Goal: Task Accomplishment & Management: Use online tool/utility

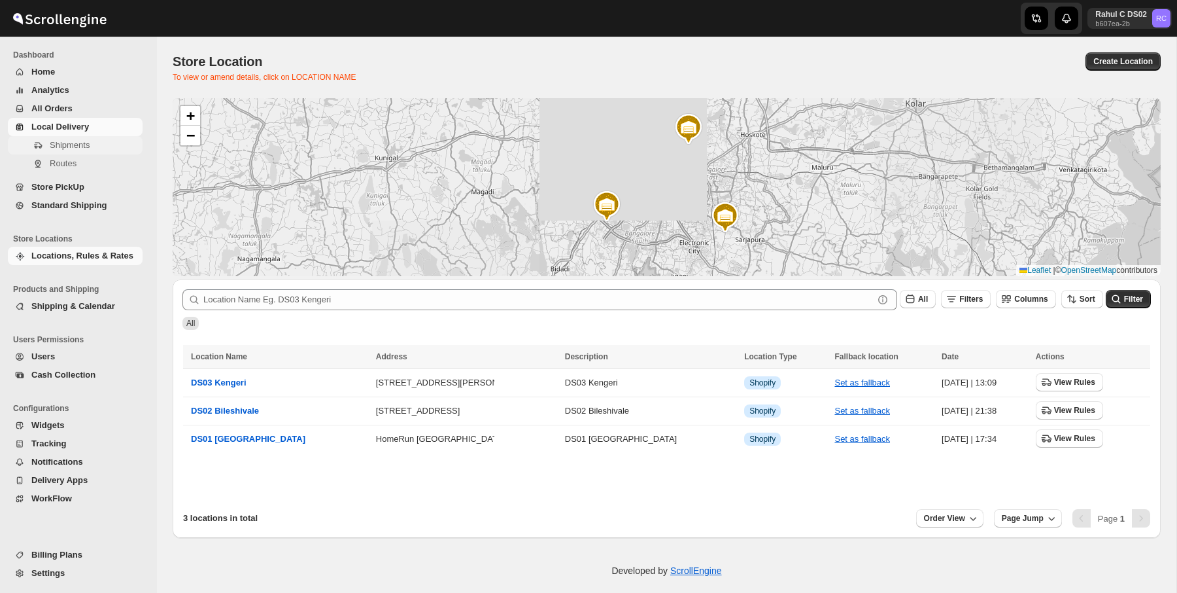
click at [71, 146] on span "Shipments" at bounding box center [70, 145] width 40 height 10
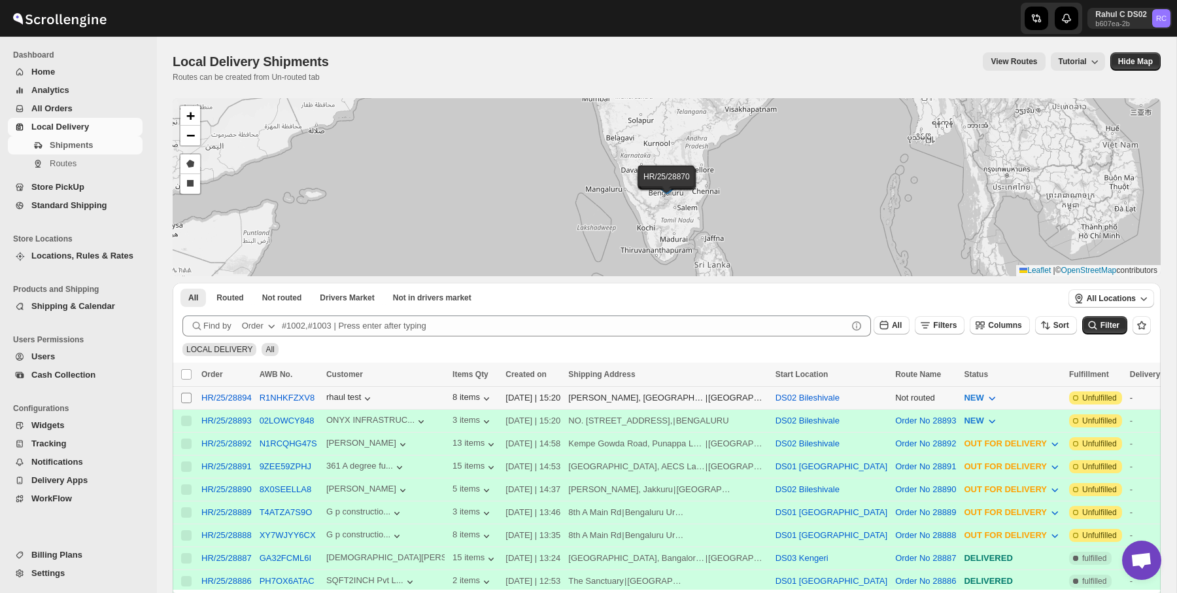
click at [188, 402] on span at bounding box center [187, 398] width 12 height 12
click at [188, 402] on input "Select shipment" at bounding box center [186, 397] width 10 height 10
click at [189, 393] on input "Select shipment" at bounding box center [186, 397] width 10 height 10
checkbox input "true"
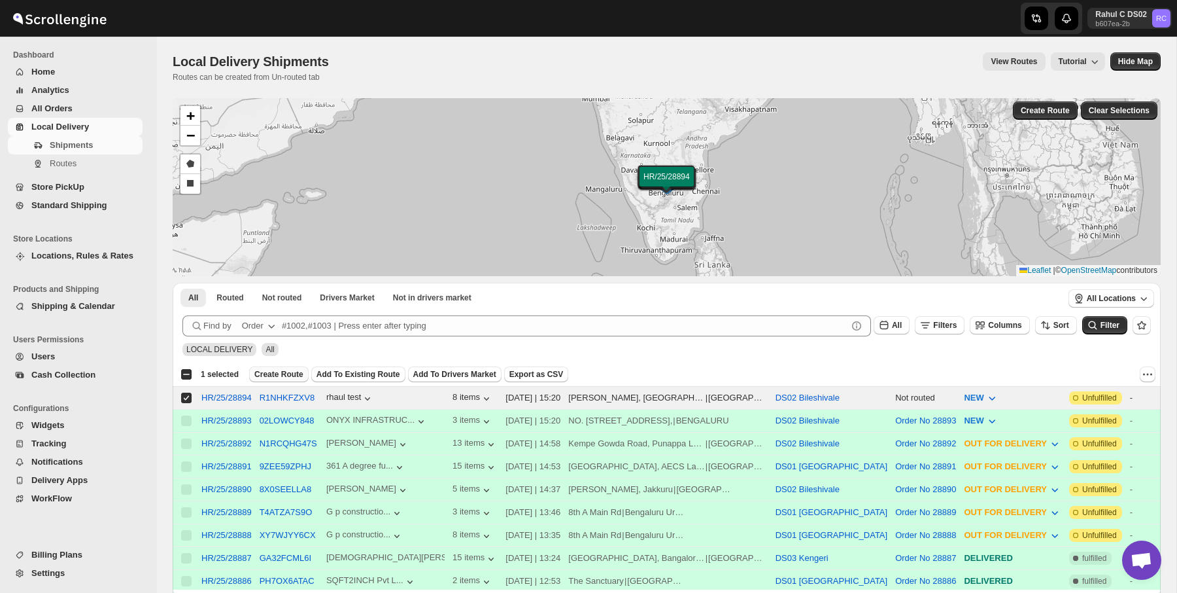
click at [279, 370] on span "Create Route" at bounding box center [278, 374] width 49 height 10
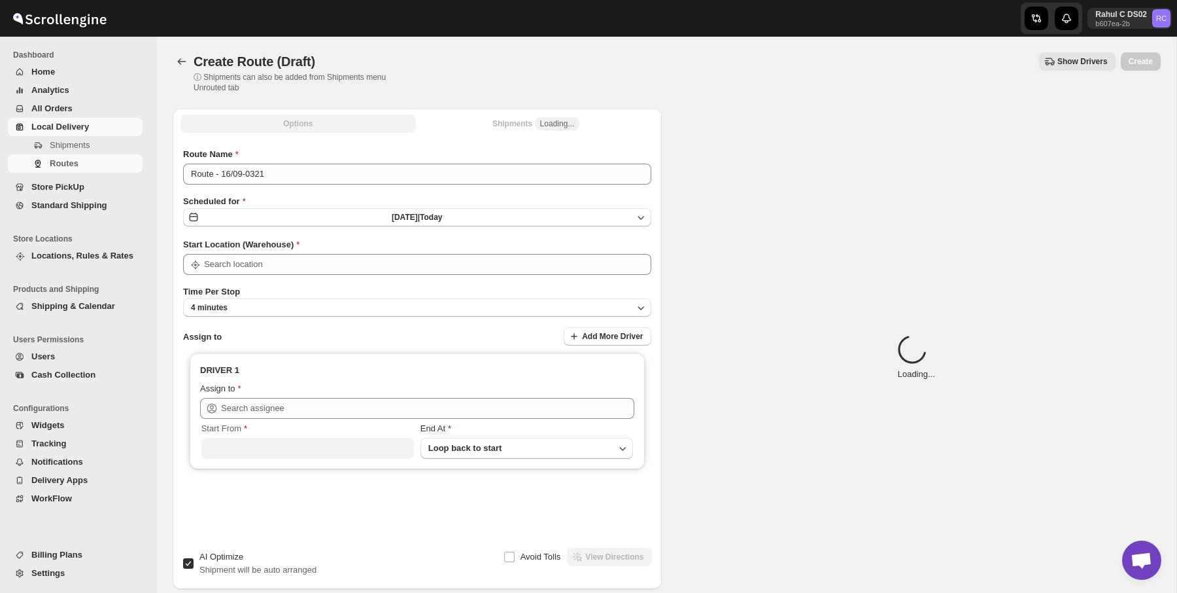
type input "DS02 Bileshivale"
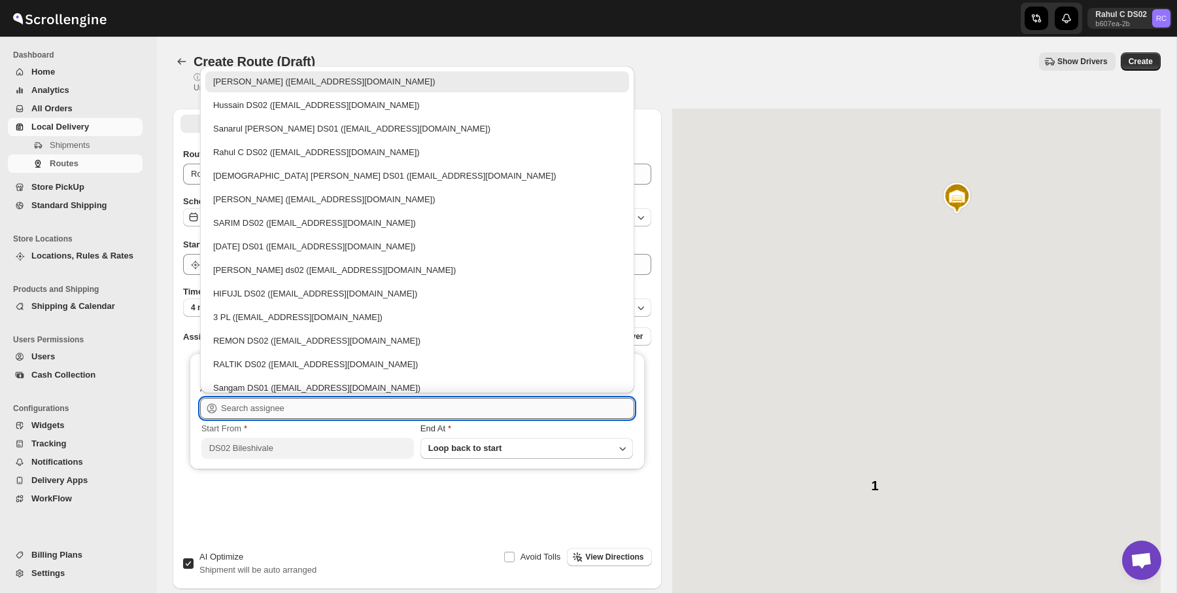
click at [284, 400] on input "text" at bounding box center [427, 408] width 413 height 21
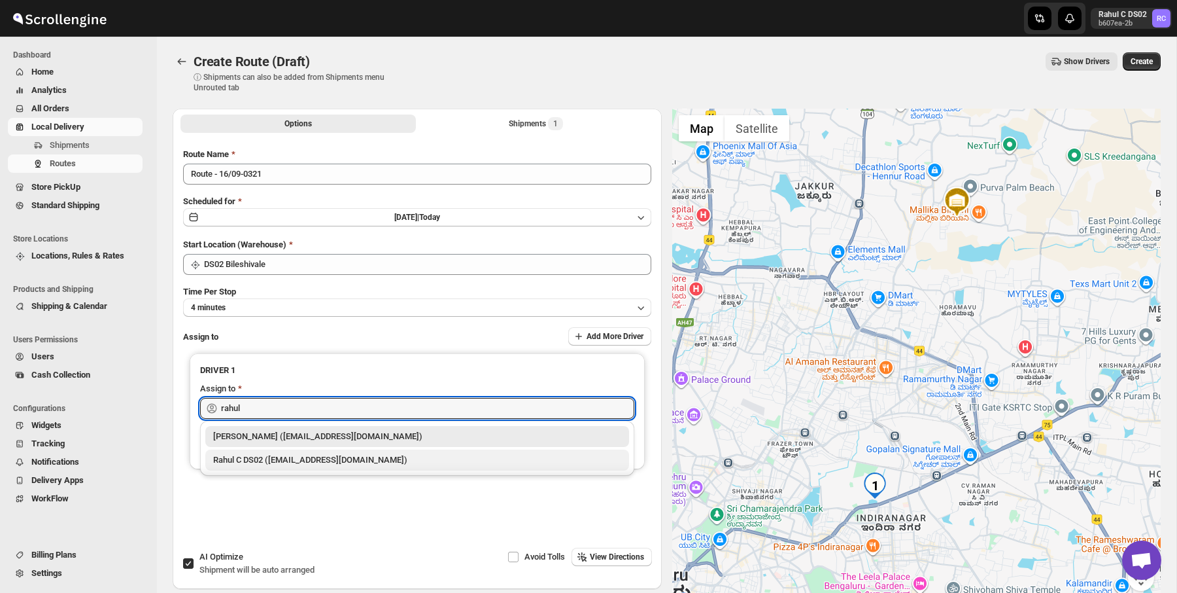
click at [319, 462] on div "Rahul C DS02 ([EMAIL_ADDRESS][DOMAIN_NAME])" at bounding box center [417, 459] width 408 height 13
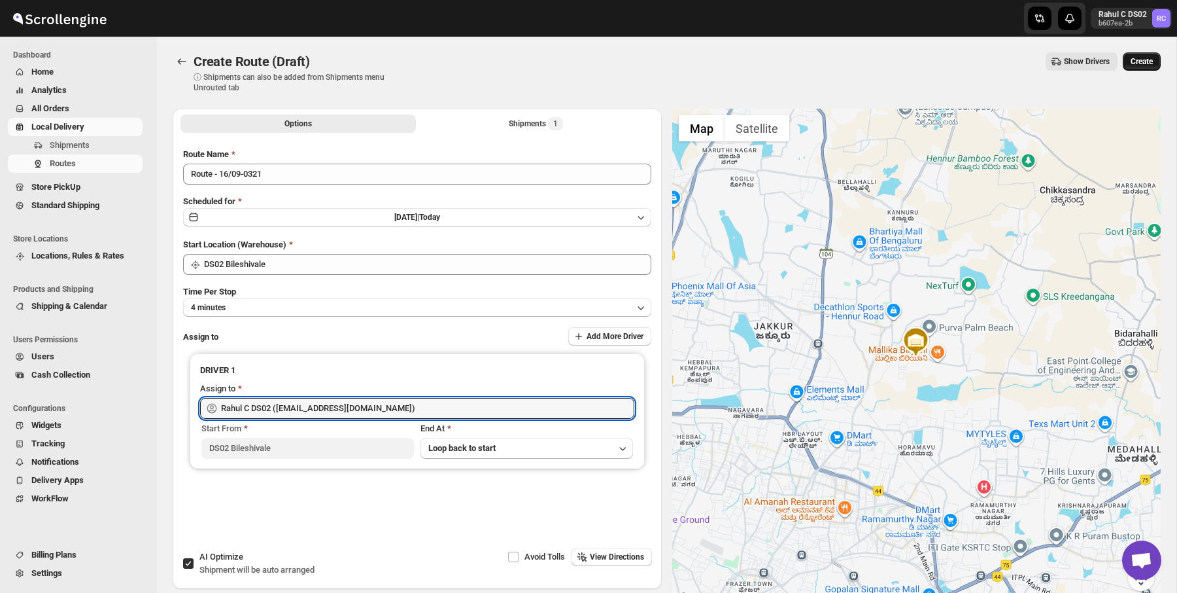
type input "Rahul C DS02 ([EMAIL_ADDRESS][DOMAIN_NAME])"
click at [1123, 69] on button "Create" at bounding box center [1142, 61] width 38 height 18
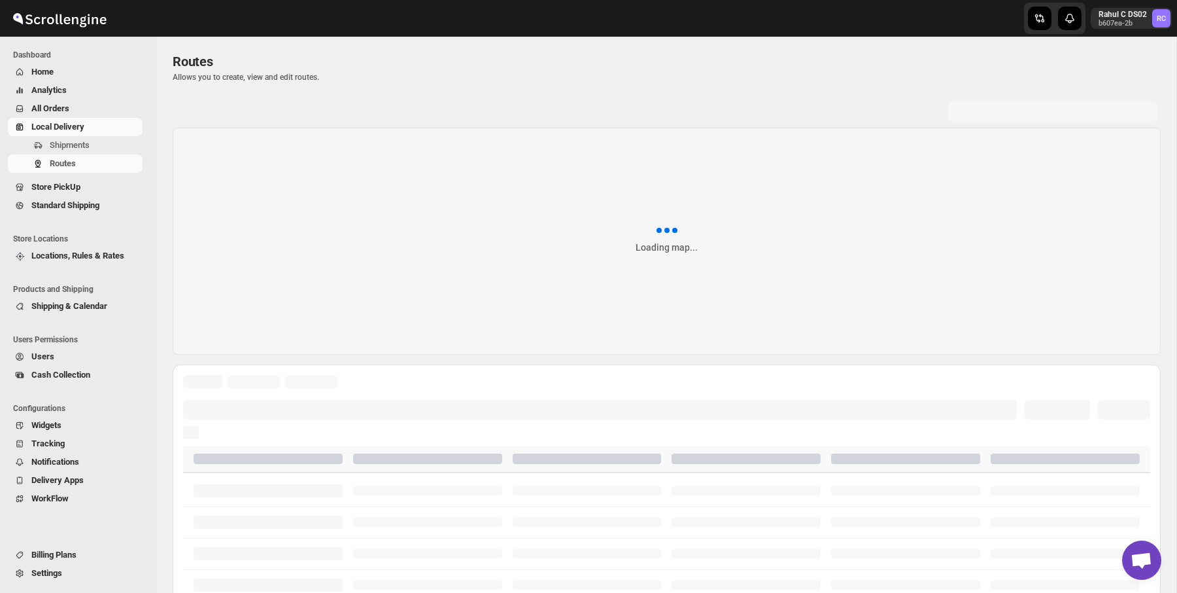
click at [464, 78] on div "Routes Allows you to create, view and edit routes." at bounding box center [667, 67] width 988 height 30
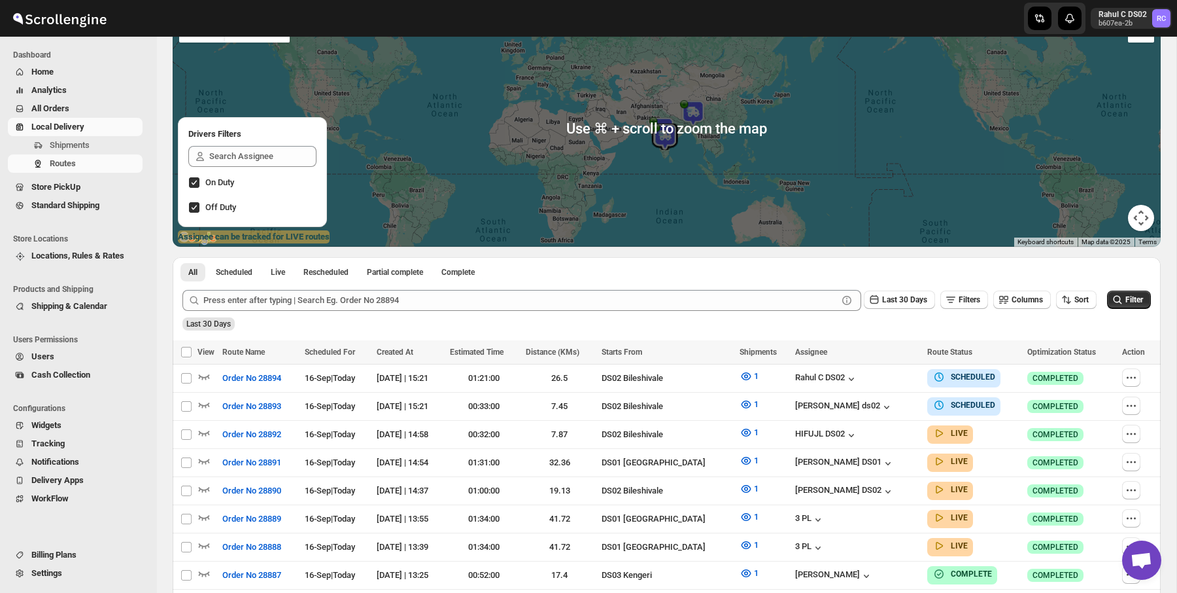
scroll to position [259, 0]
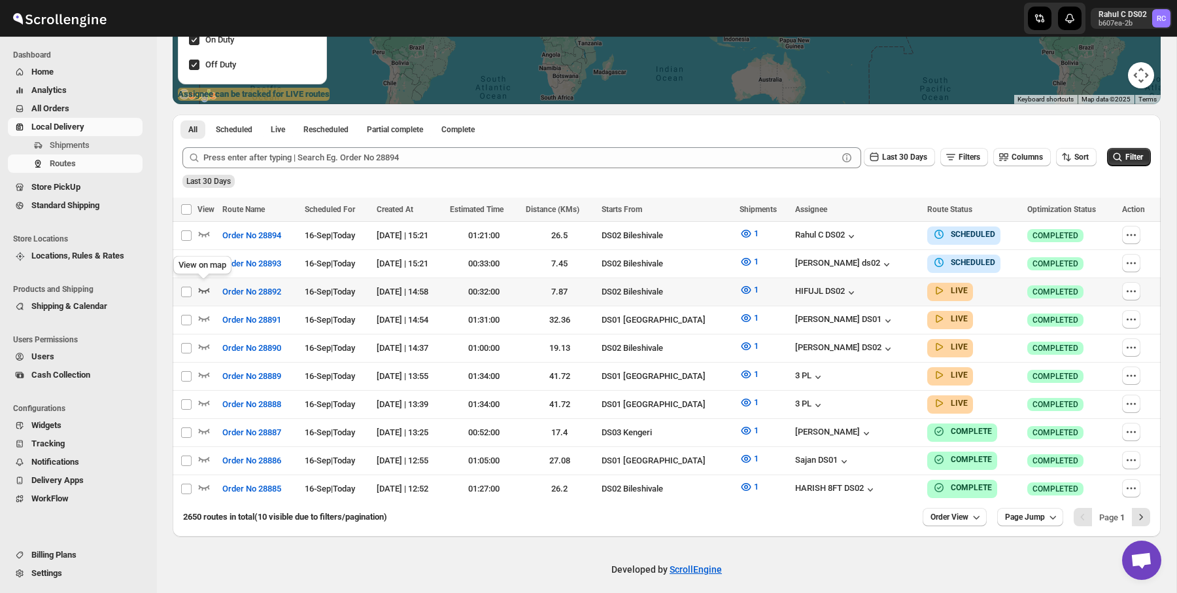
click at [198, 286] on icon "button" at bounding box center [204, 289] width 13 height 13
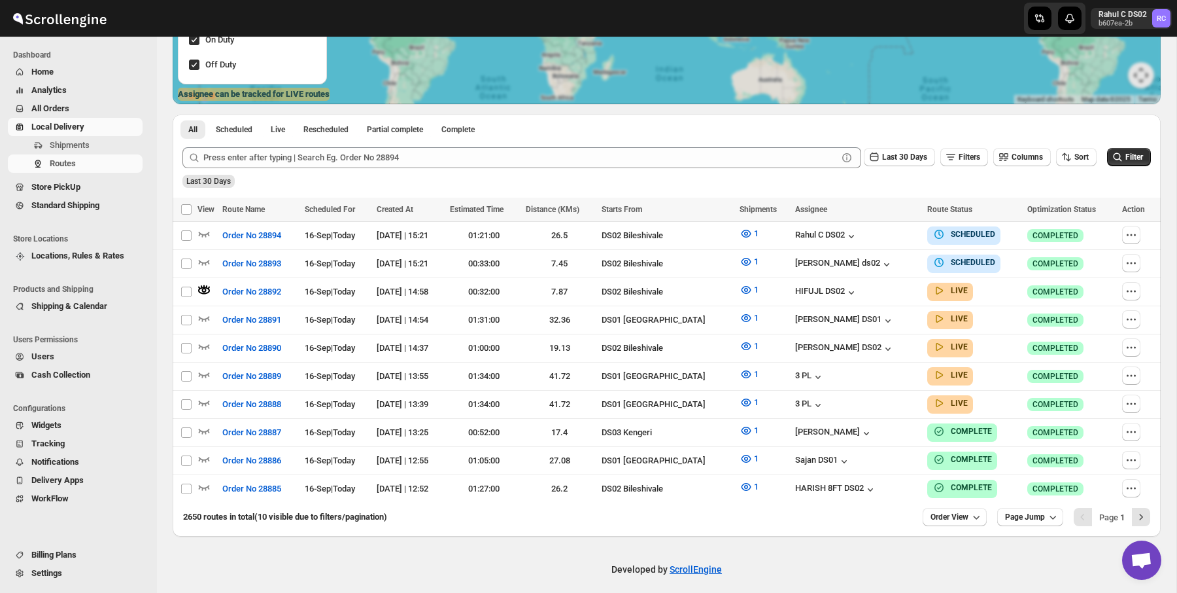
scroll to position [0, 0]
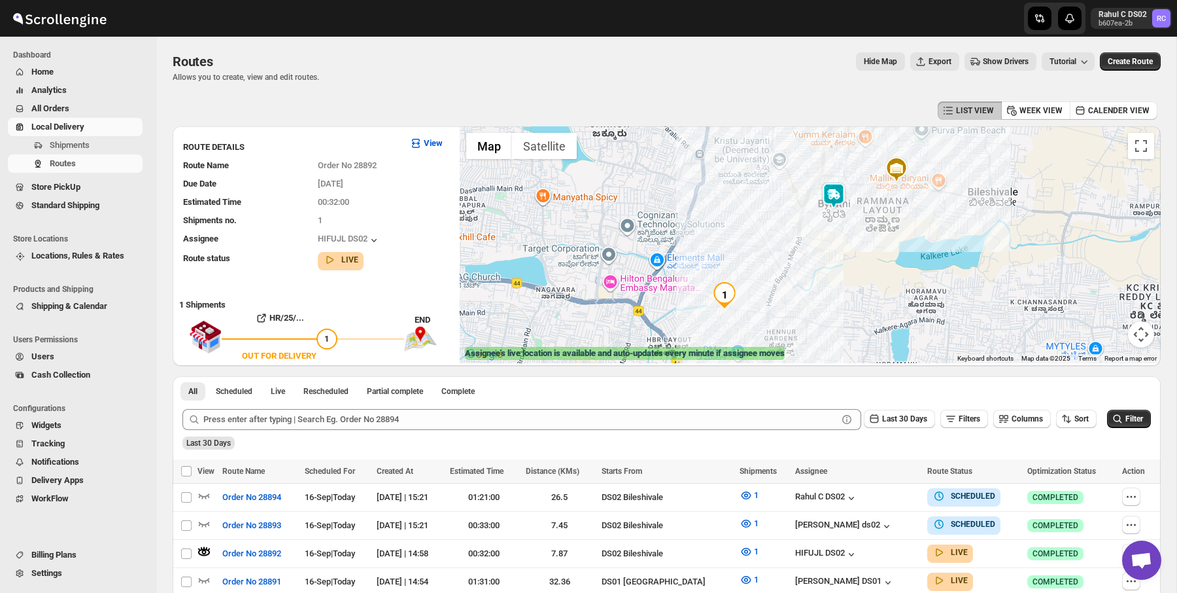
click at [831, 193] on img at bounding box center [834, 196] width 26 height 26
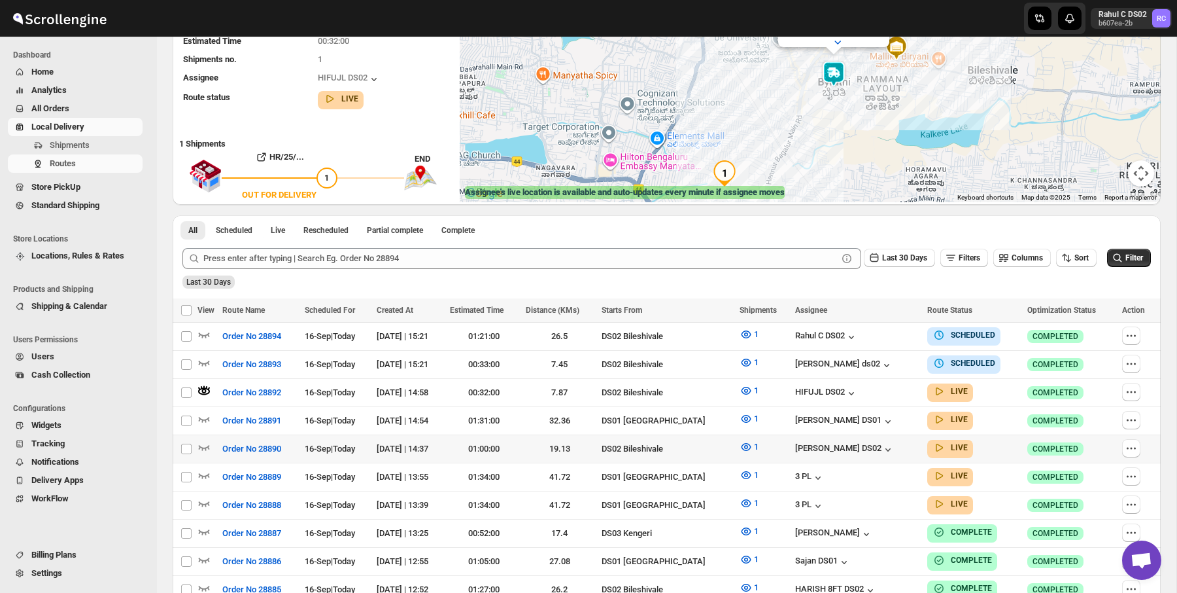
scroll to position [184, 0]
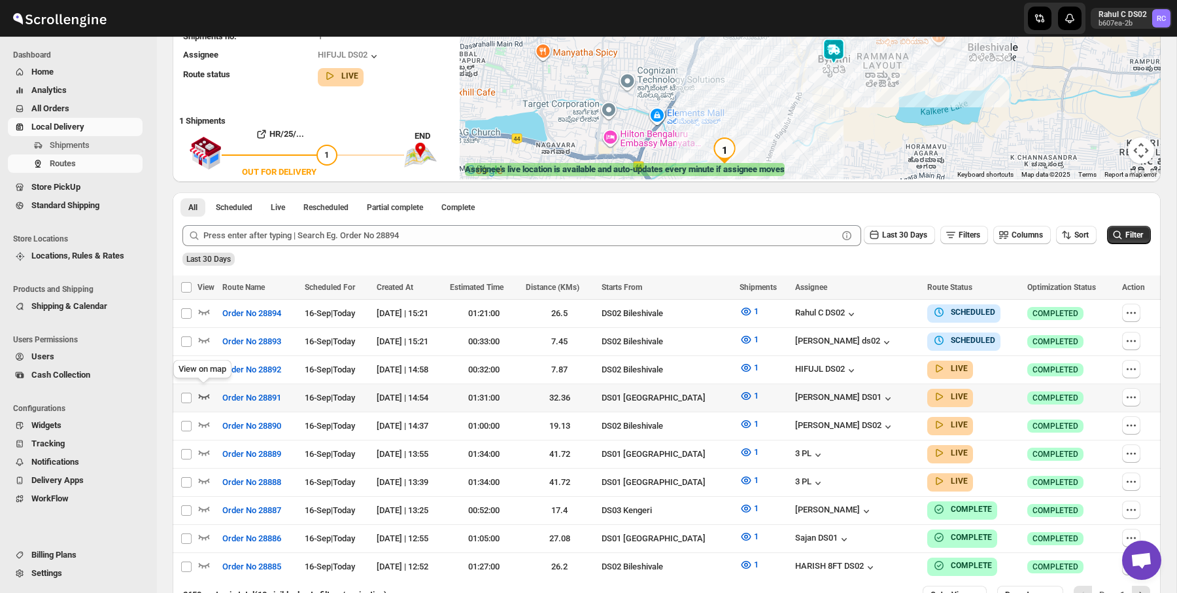
click at [201, 393] on icon "button" at bounding box center [204, 395] width 13 height 13
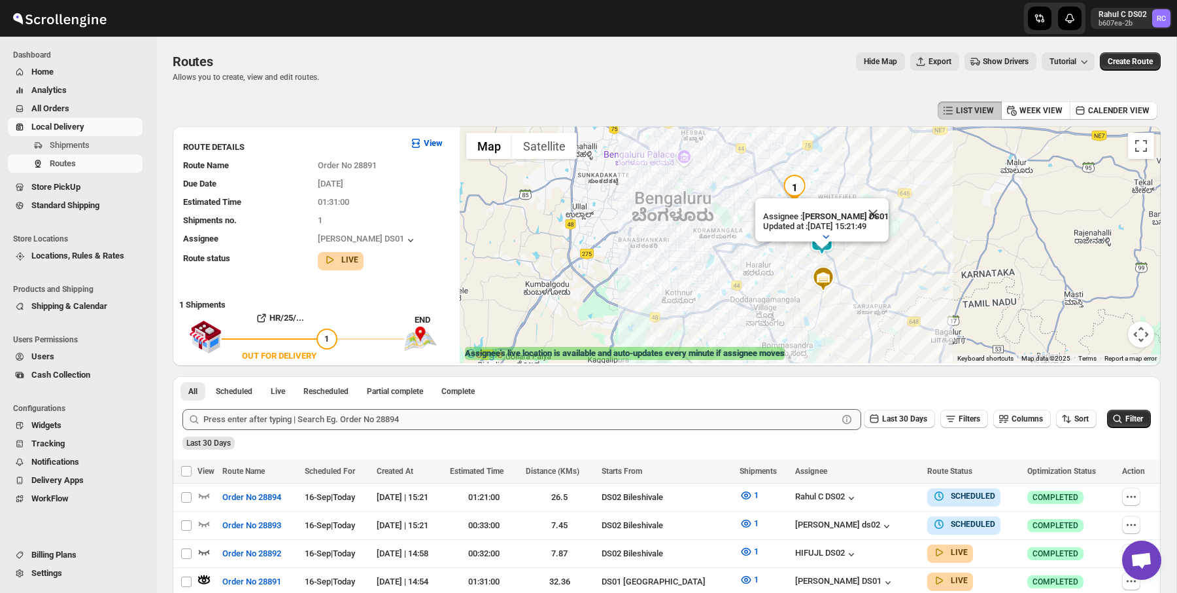
scroll to position [261, 0]
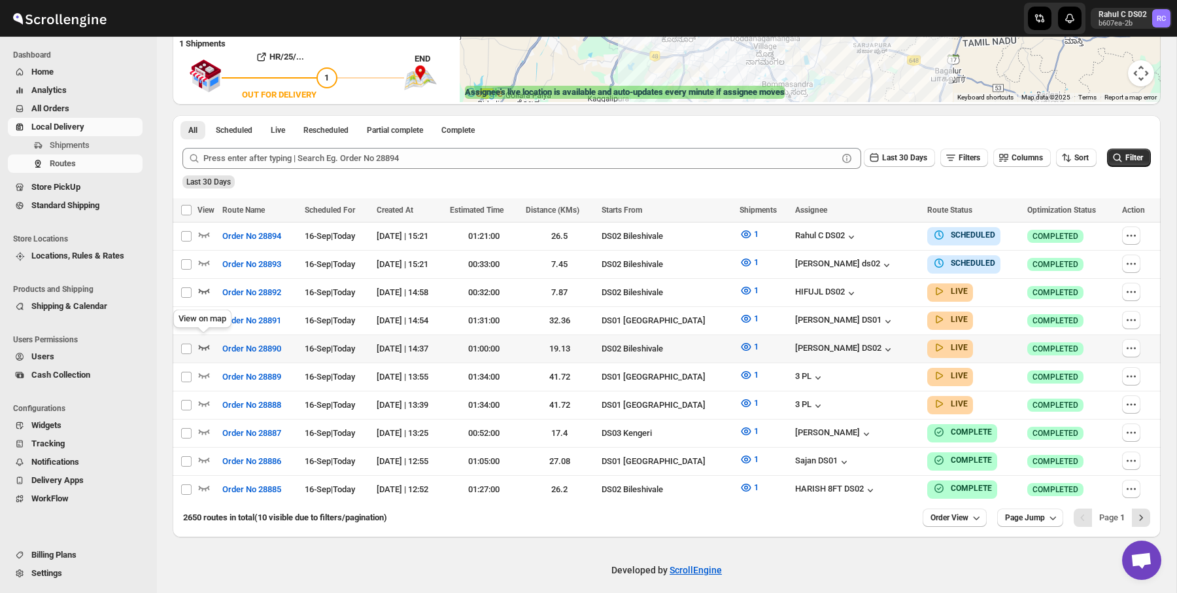
click at [200, 345] on icon "button" at bounding box center [204, 347] width 11 height 5
